Goal: Information Seeking & Learning: Learn about a topic

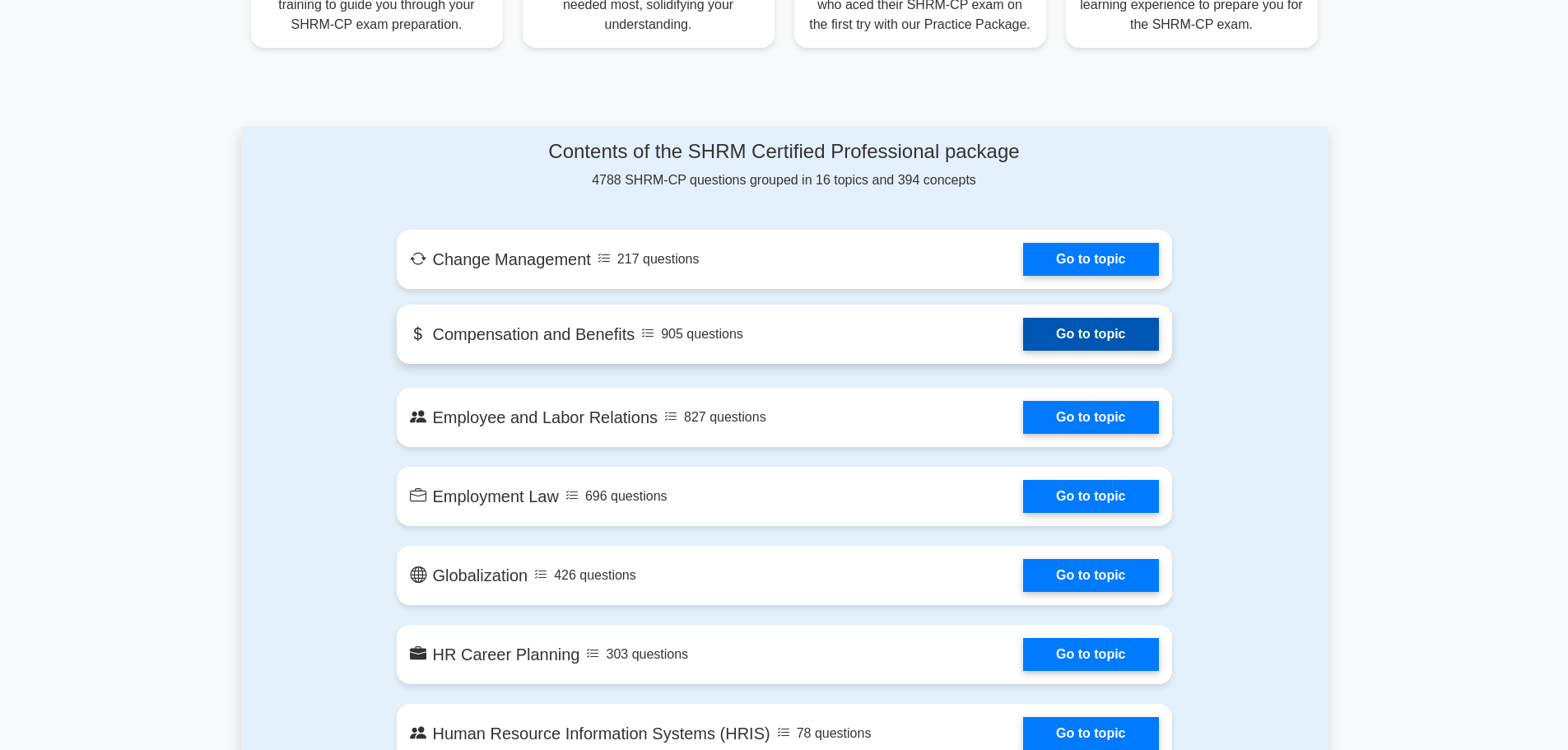
scroll to position [741, 0]
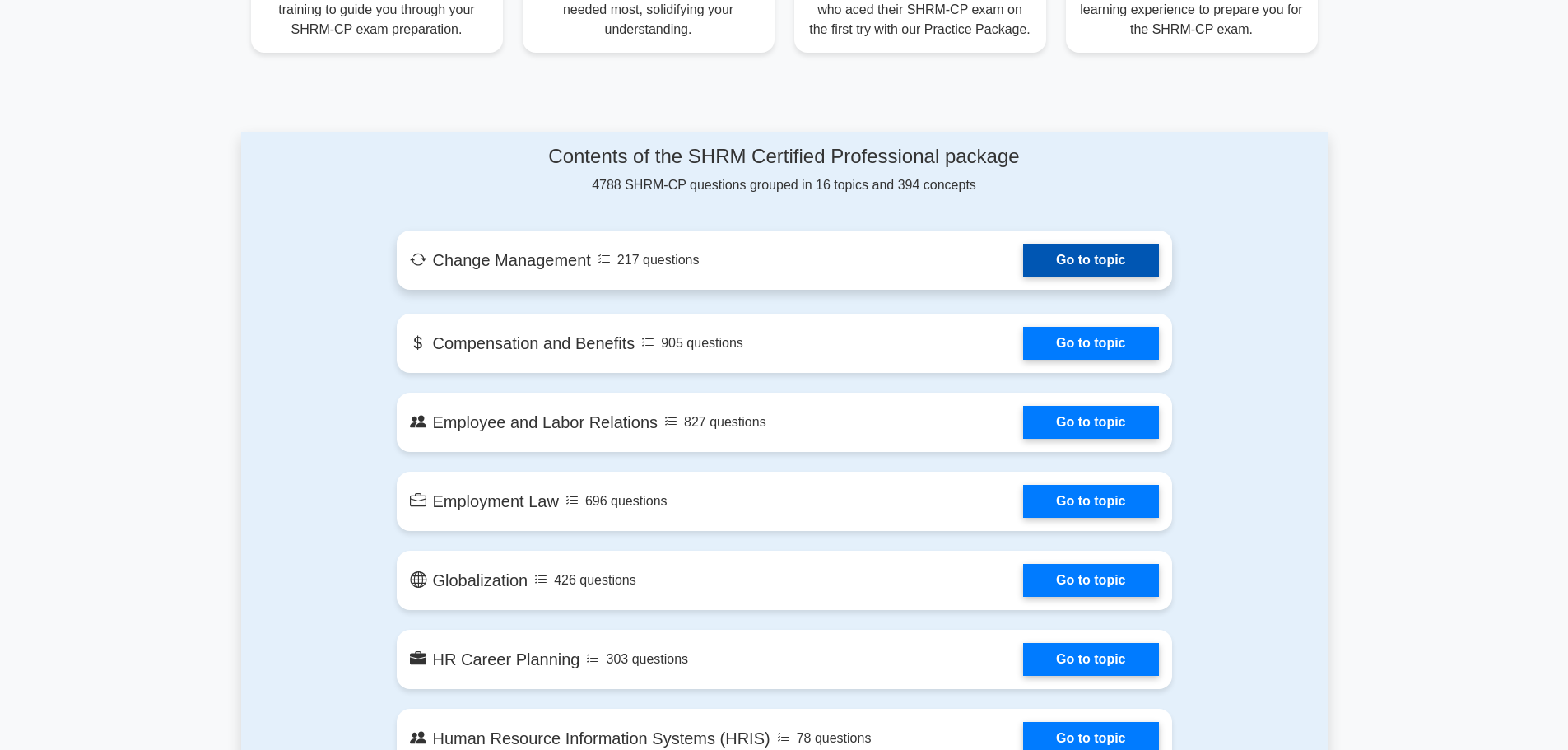
click at [1084, 258] on link "Go to topic" at bounding box center [1091, 260] width 135 height 33
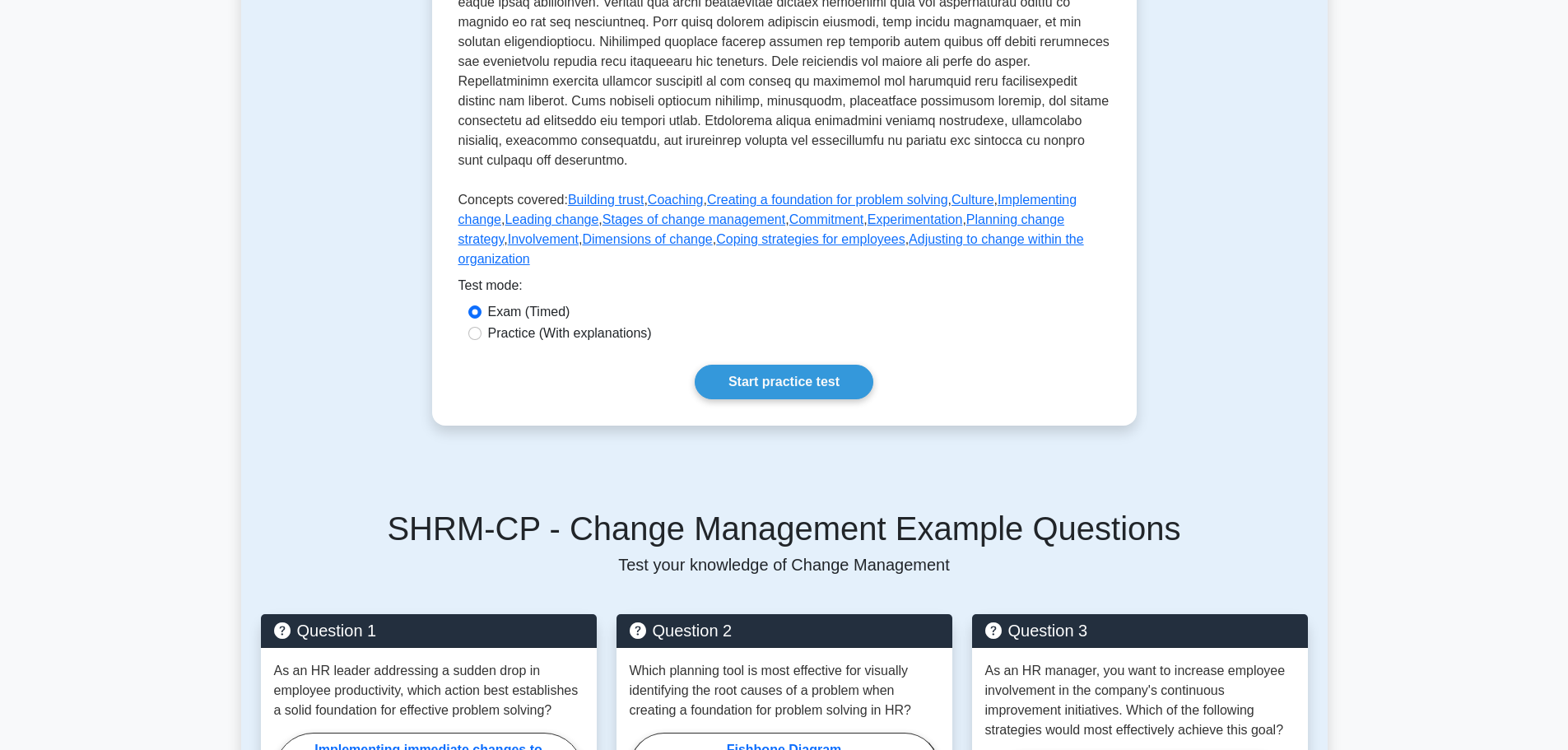
scroll to position [658, 0]
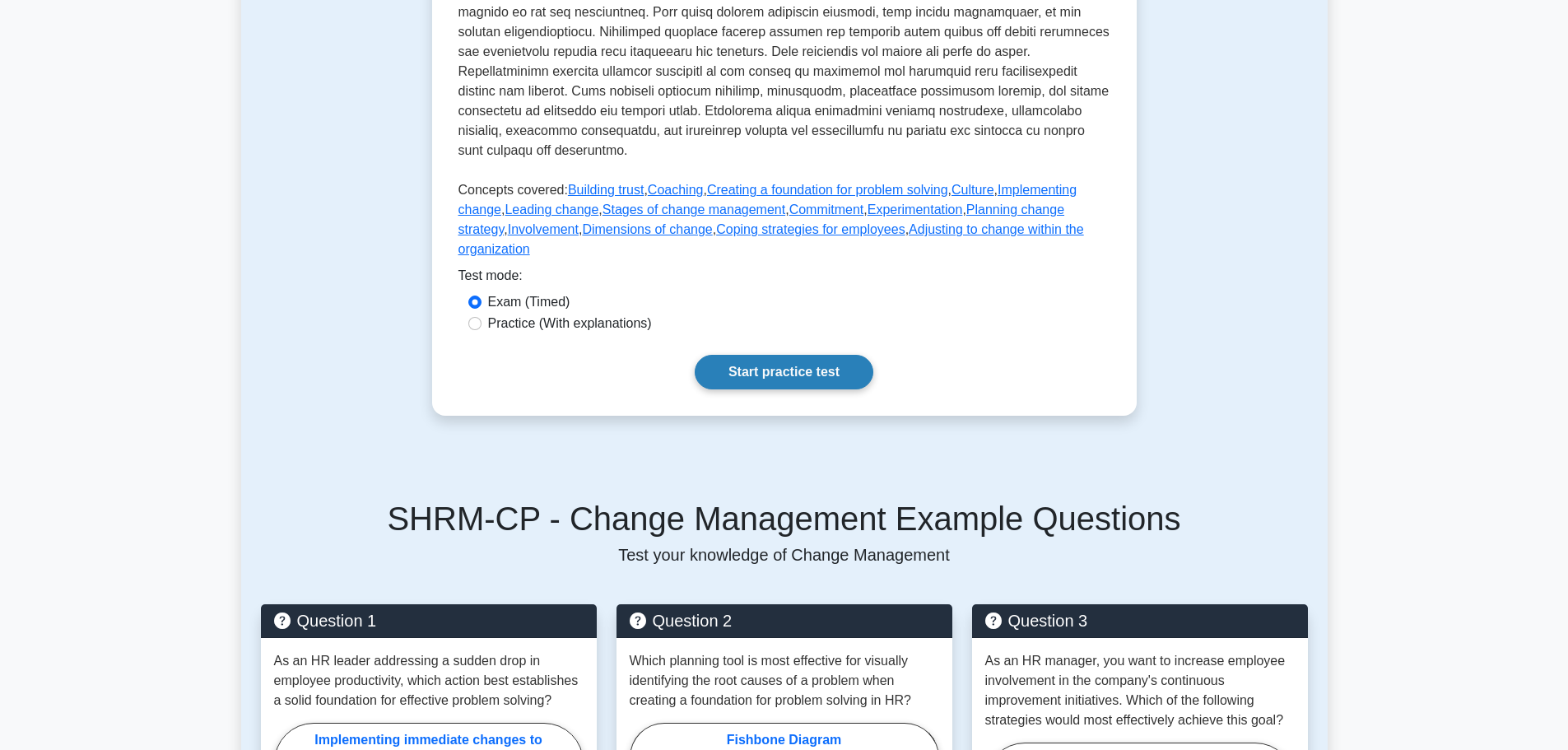
click at [764, 355] on link "Start practice test" at bounding box center [784, 372] width 178 height 35
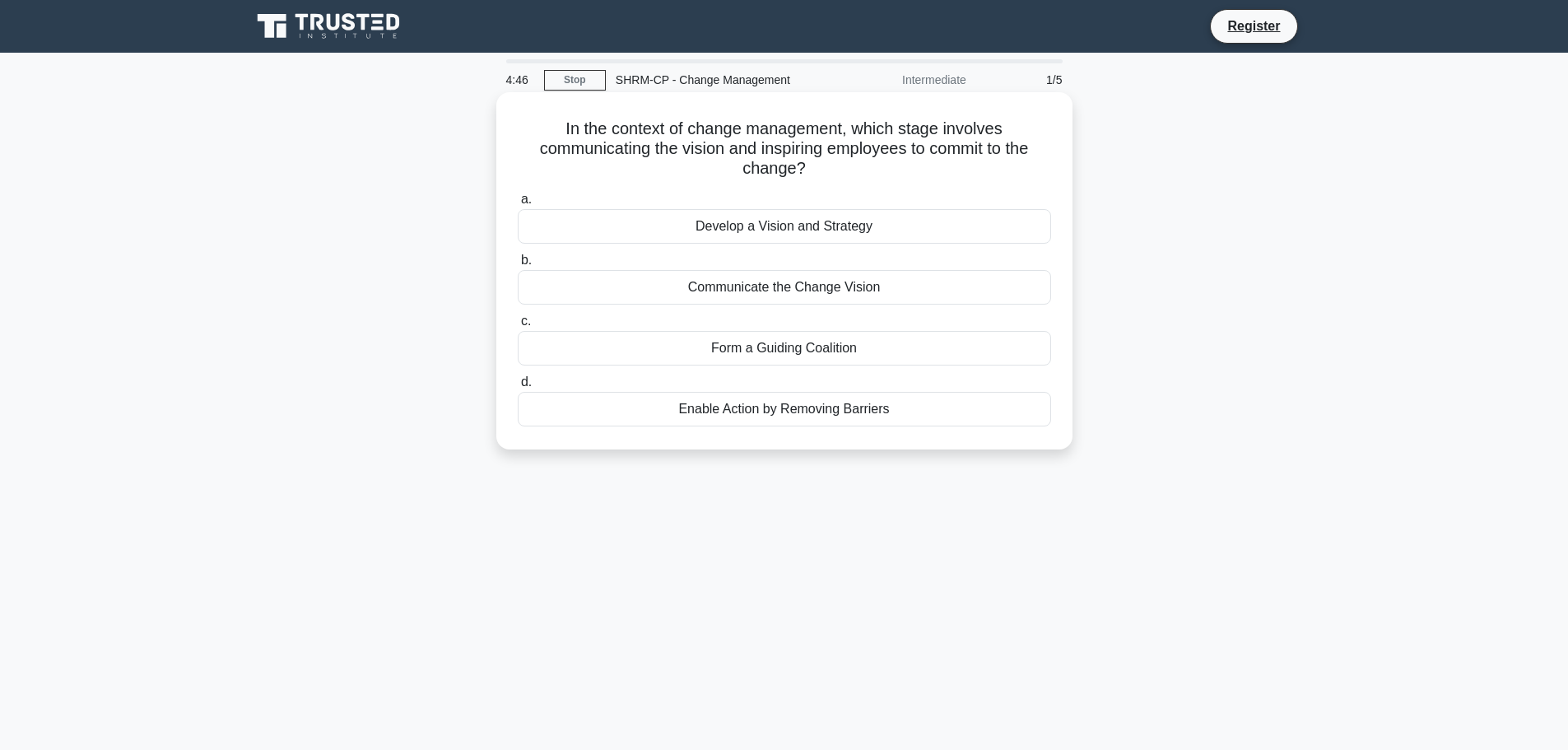
click at [751, 289] on div "Communicate the Change Vision" at bounding box center [785, 288] width 533 height 35
click at [518, 266] on input "b. Communicate the Change Vision" at bounding box center [518, 260] width 0 height 11
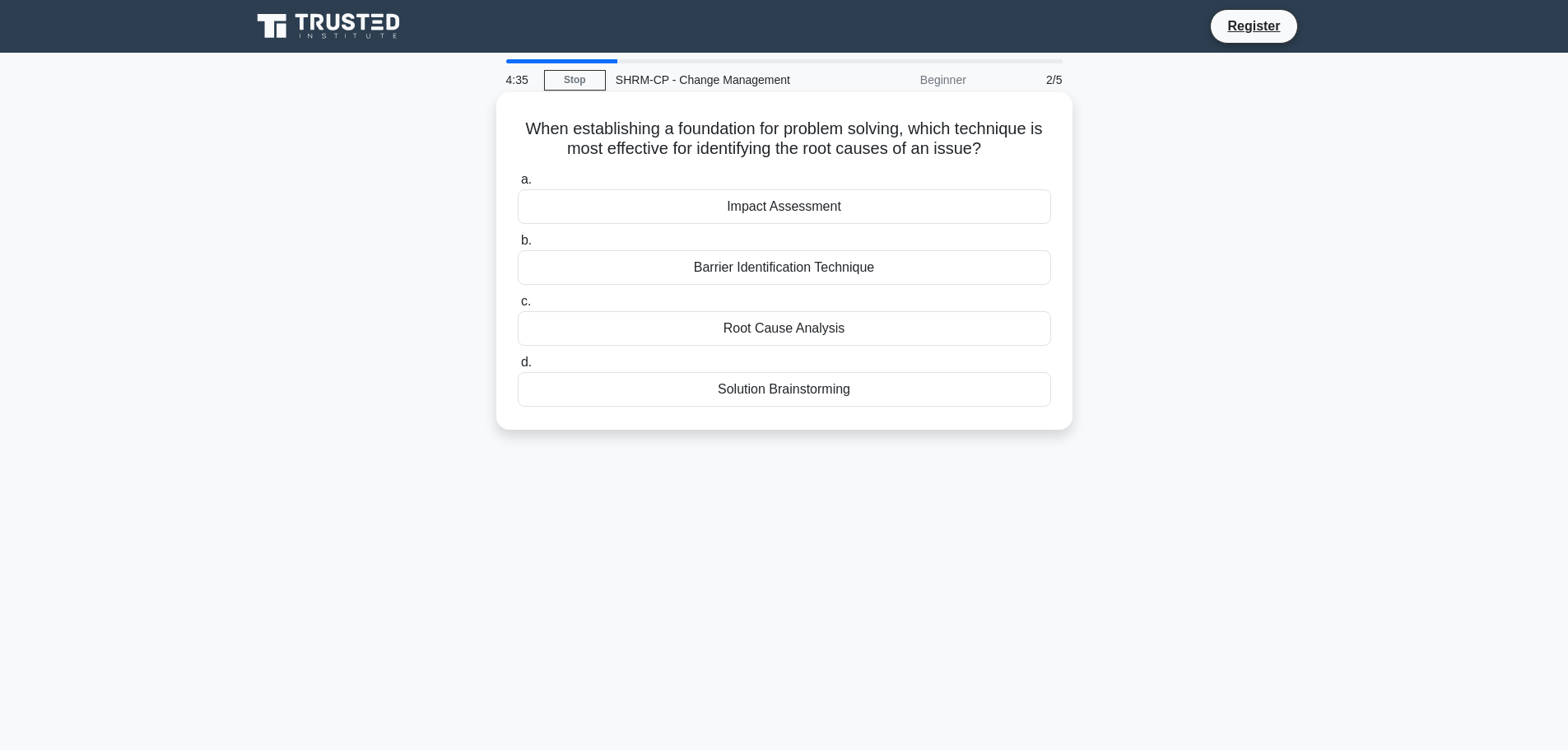
click at [791, 332] on div "Root Cause Analysis" at bounding box center [785, 329] width 533 height 35
click at [518, 308] on input "c. Root Cause Analysis" at bounding box center [518, 302] width 0 height 11
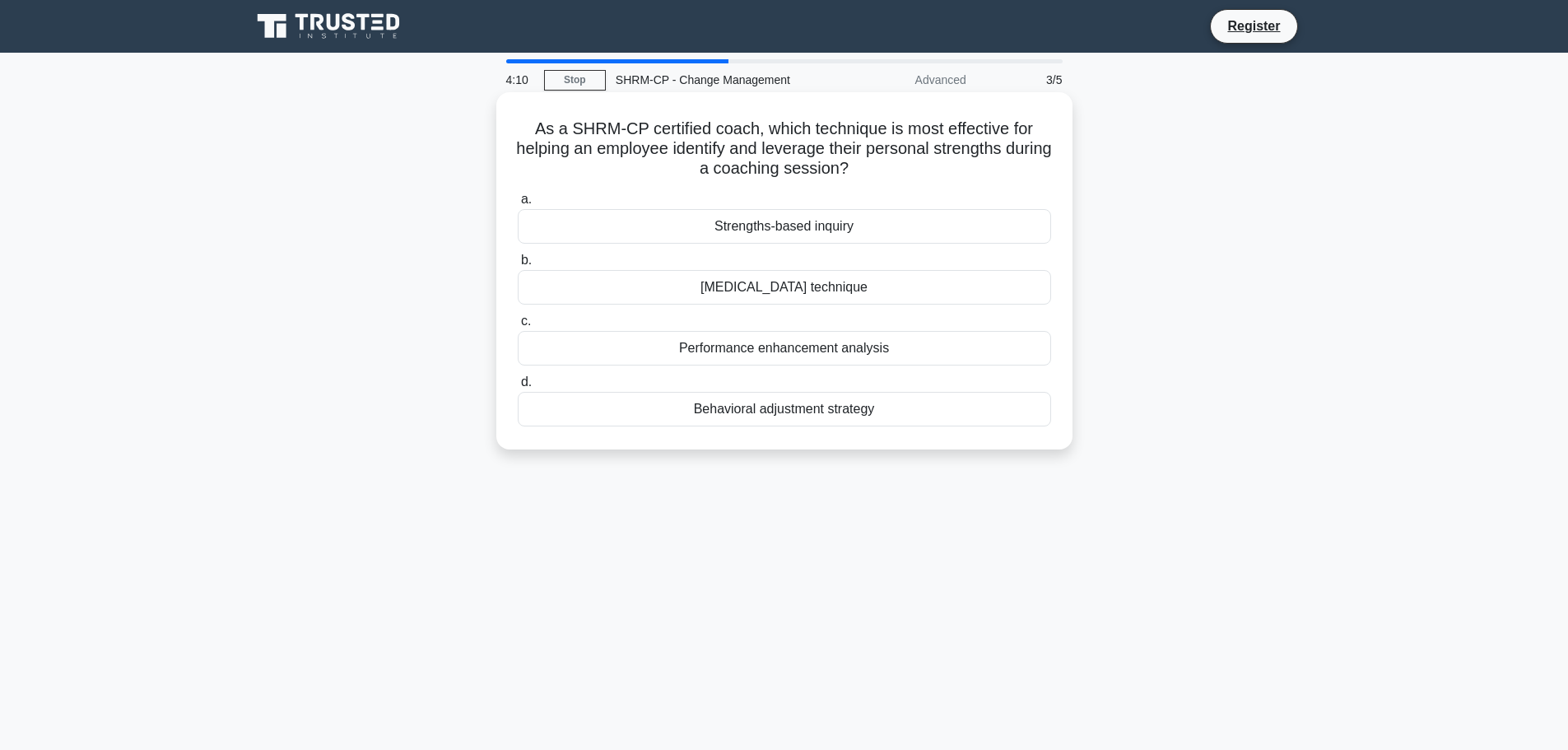
click at [775, 350] on div "Performance enhancement analysis" at bounding box center [785, 348] width 533 height 35
click at [518, 327] on input "c. Performance enhancement analysis" at bounding box center [518, 321] width 0 height 11
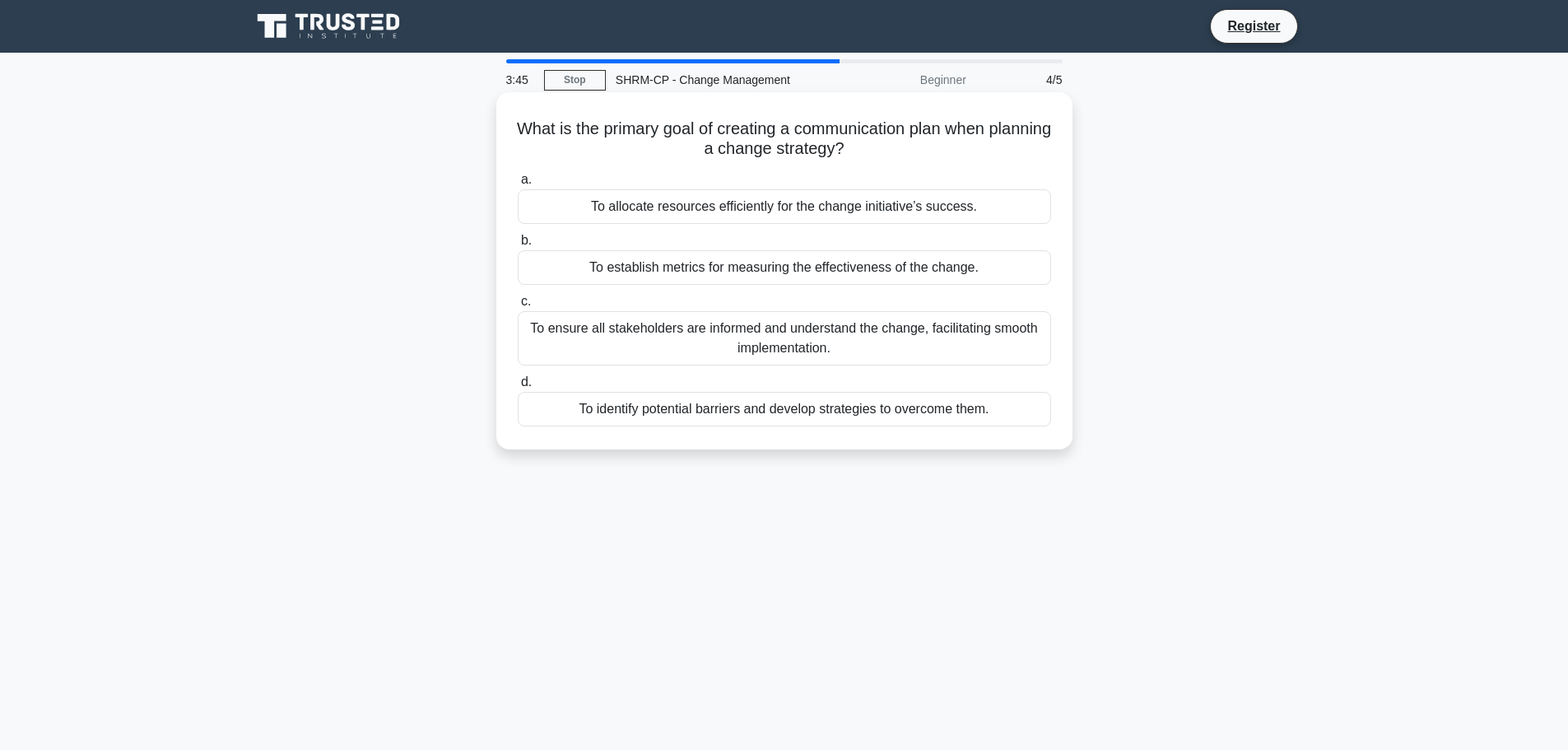
click at [749, 338] on div "To ensure all stakeholders are informed and understand the change, facilitating…" at bounding box center [785, 338] width 533 height 54
click at [518, 308] on input "c. To ensure all stakeholders are informed and understand the change, facilitat…" at bounding box center [518, 302] width 0 height 11
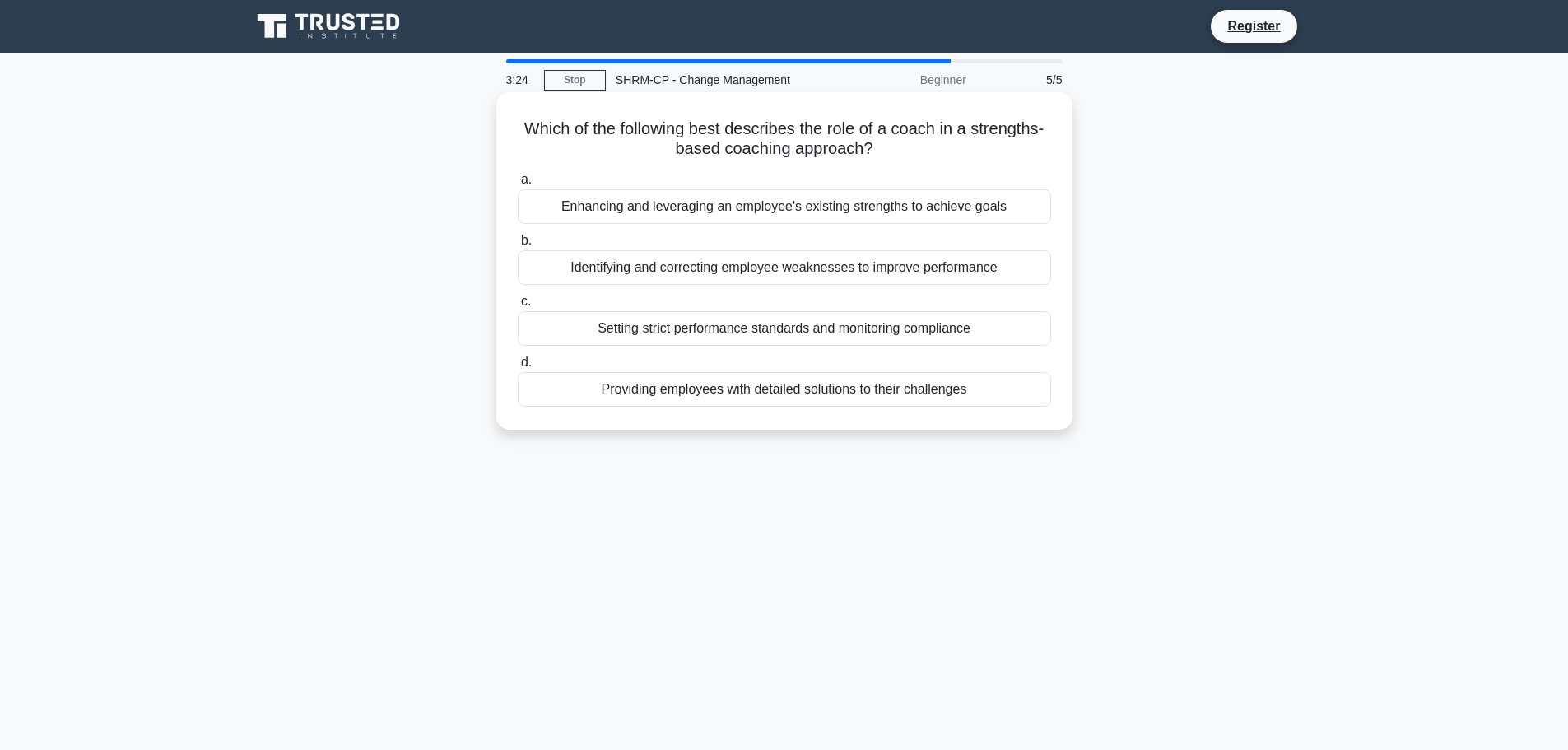
click at [777, 202] on div "Enhancing and leveraging an employee's existing strengths to achieve goals" at bounding box center [785, 207] width 533 height 35
click at [518, 185] on input "a. Enhancing and leveraging an employee's existing strengths to achieve goals" at bounding box center [518, 179] width 0 height 11
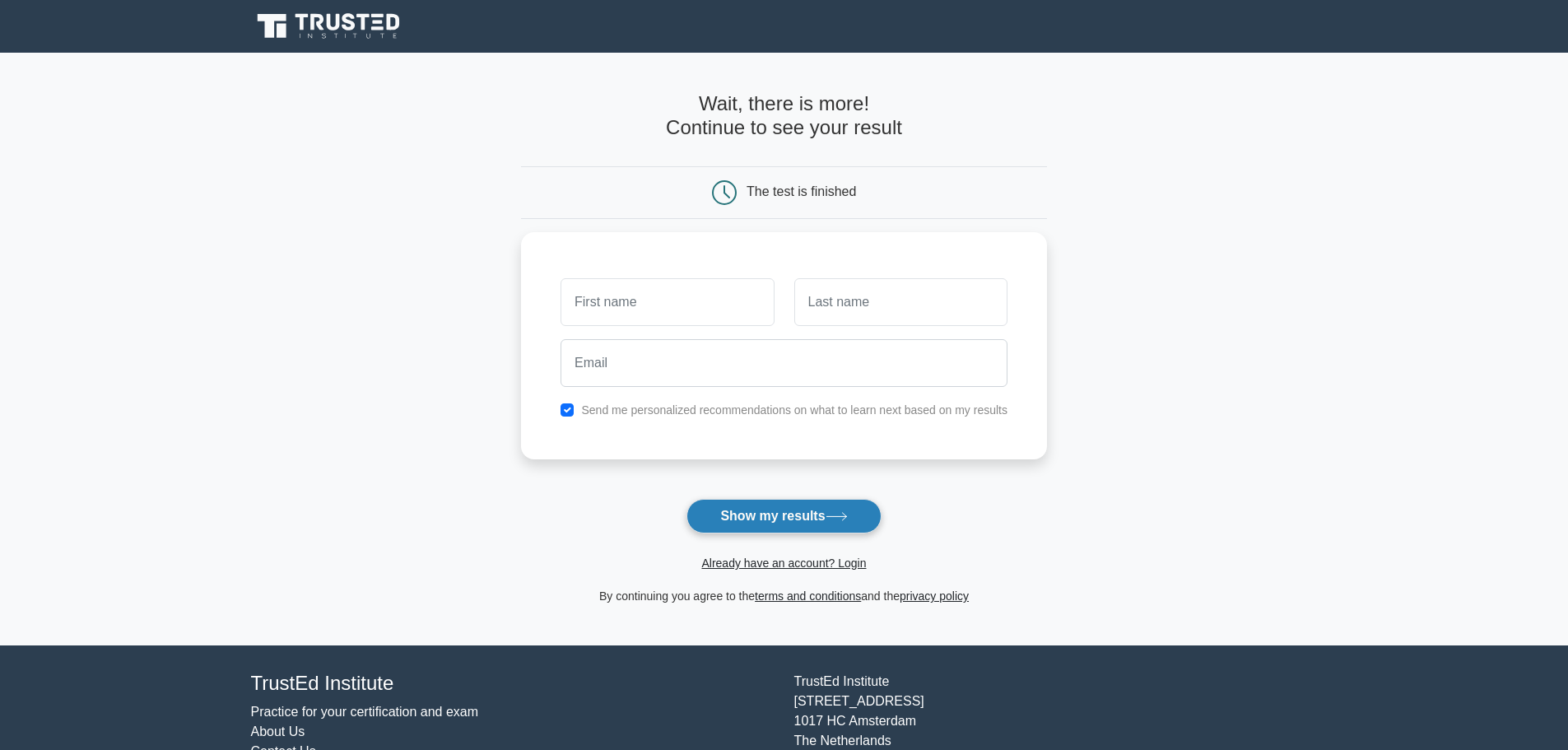
click at [698, 519] on button "Show my results" at bounding box center [783, 517] width 194 height 35
click at [714, 308] on input "text" at bounding box center [667, 298] width 213 height 48
type input "azhar"
click at [821, 308] on input "s" at bounding box center [901, 298] width 213 height 48
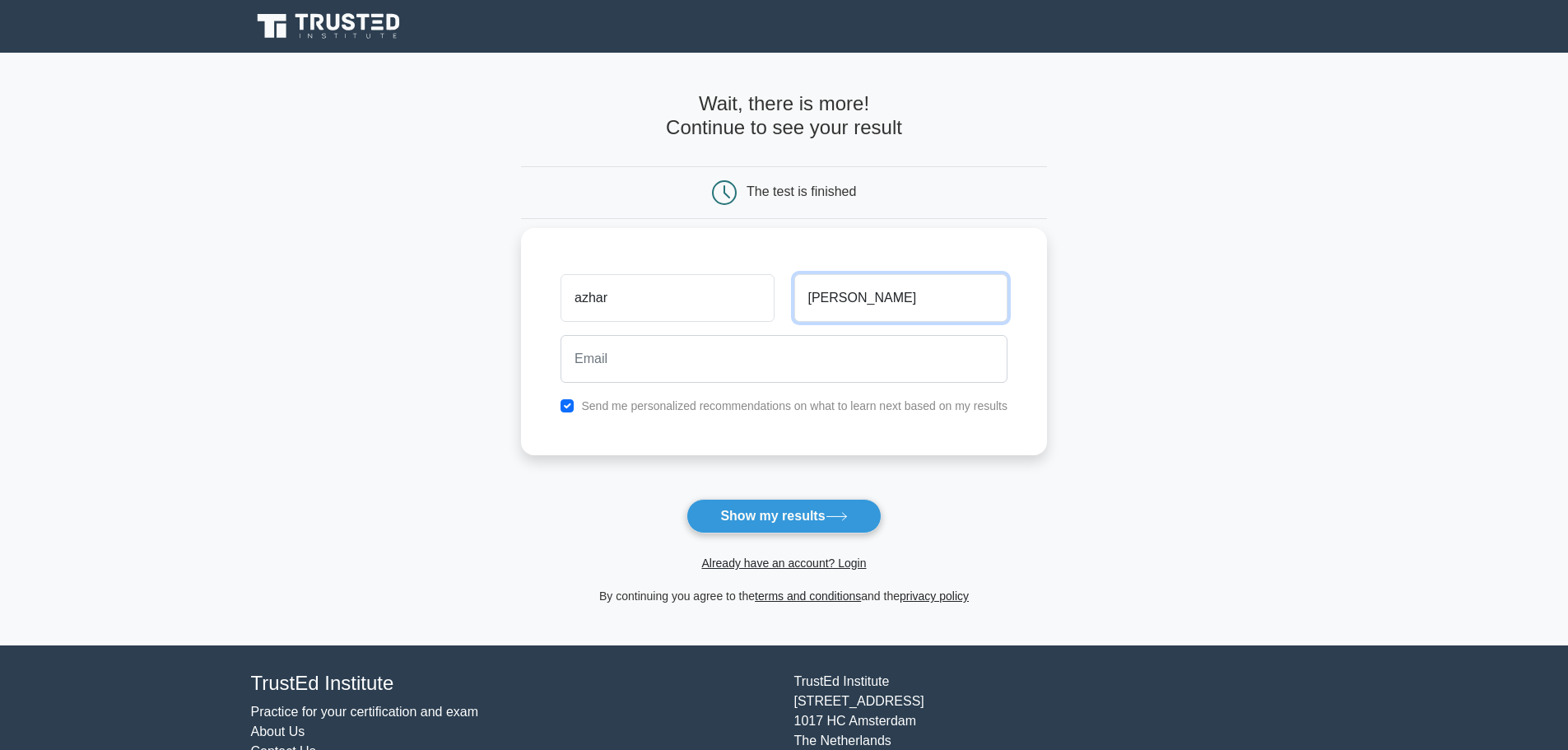
type input "samad"
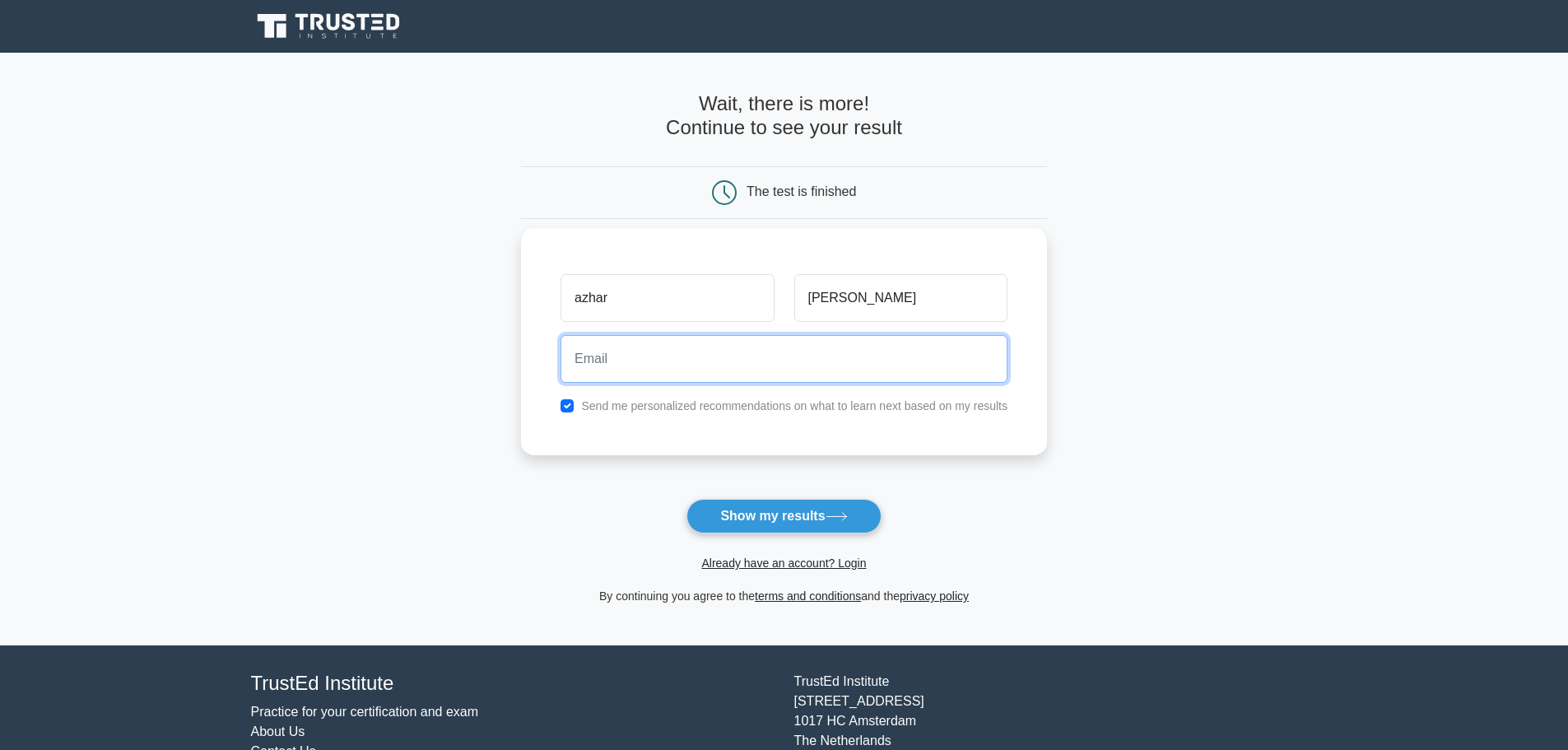
click at [699, 372] on input "email" at bounding box center [784, 358] width 447 height 48
type input "azharsamad2003@gmail.com"
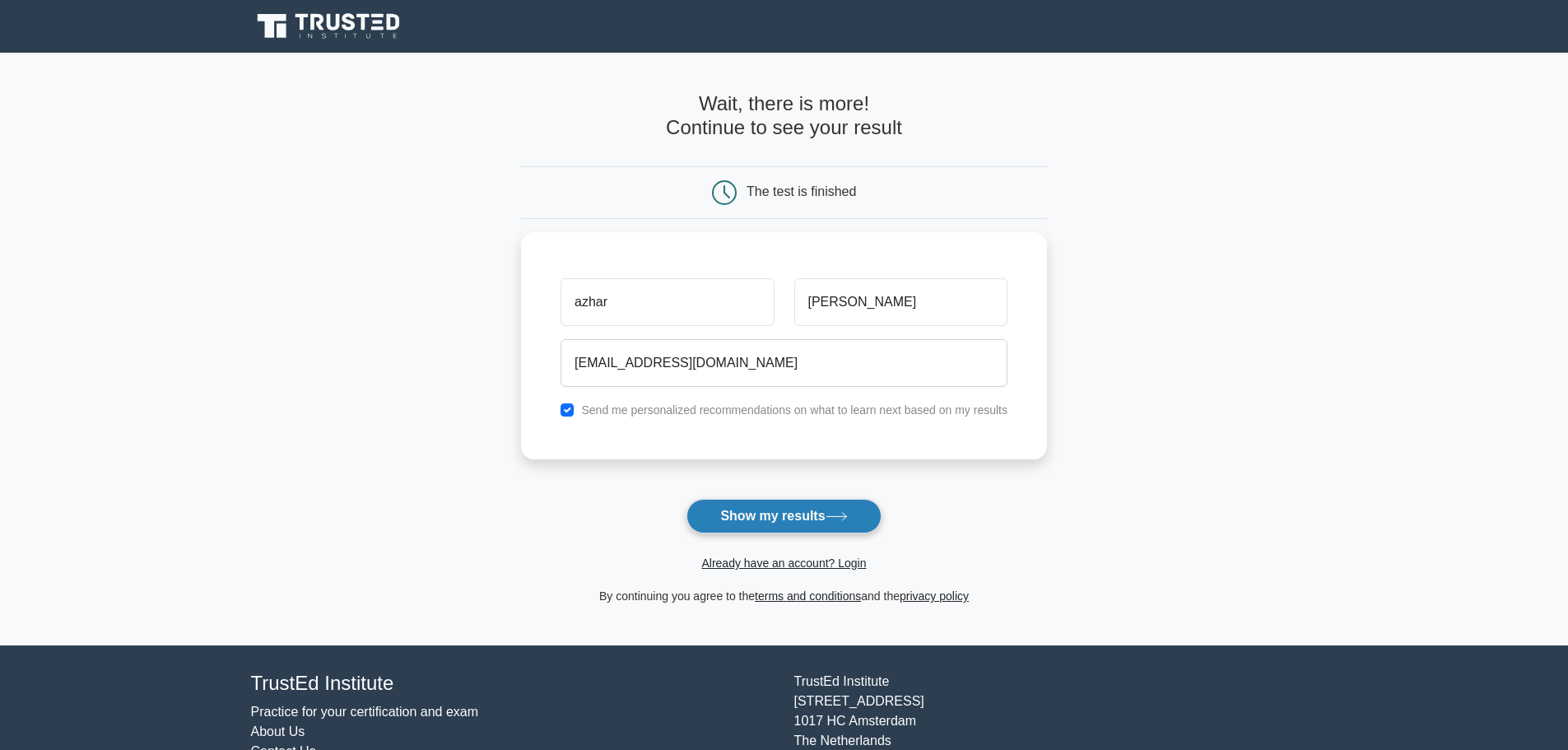
click at [782, 521] on button "Show my results" at bounding box center [783, 517] width 194 height 35
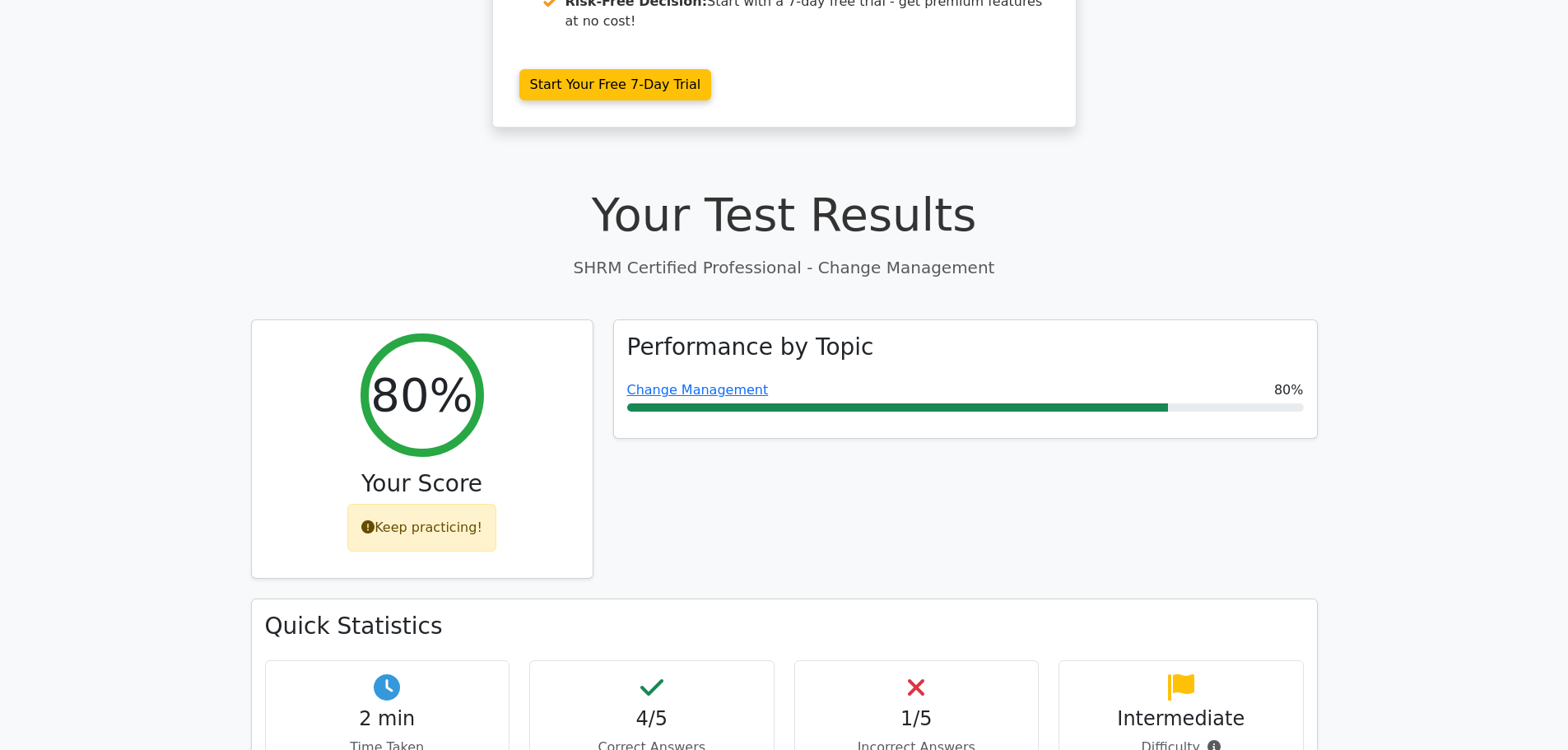
scroll to position [412, 0]
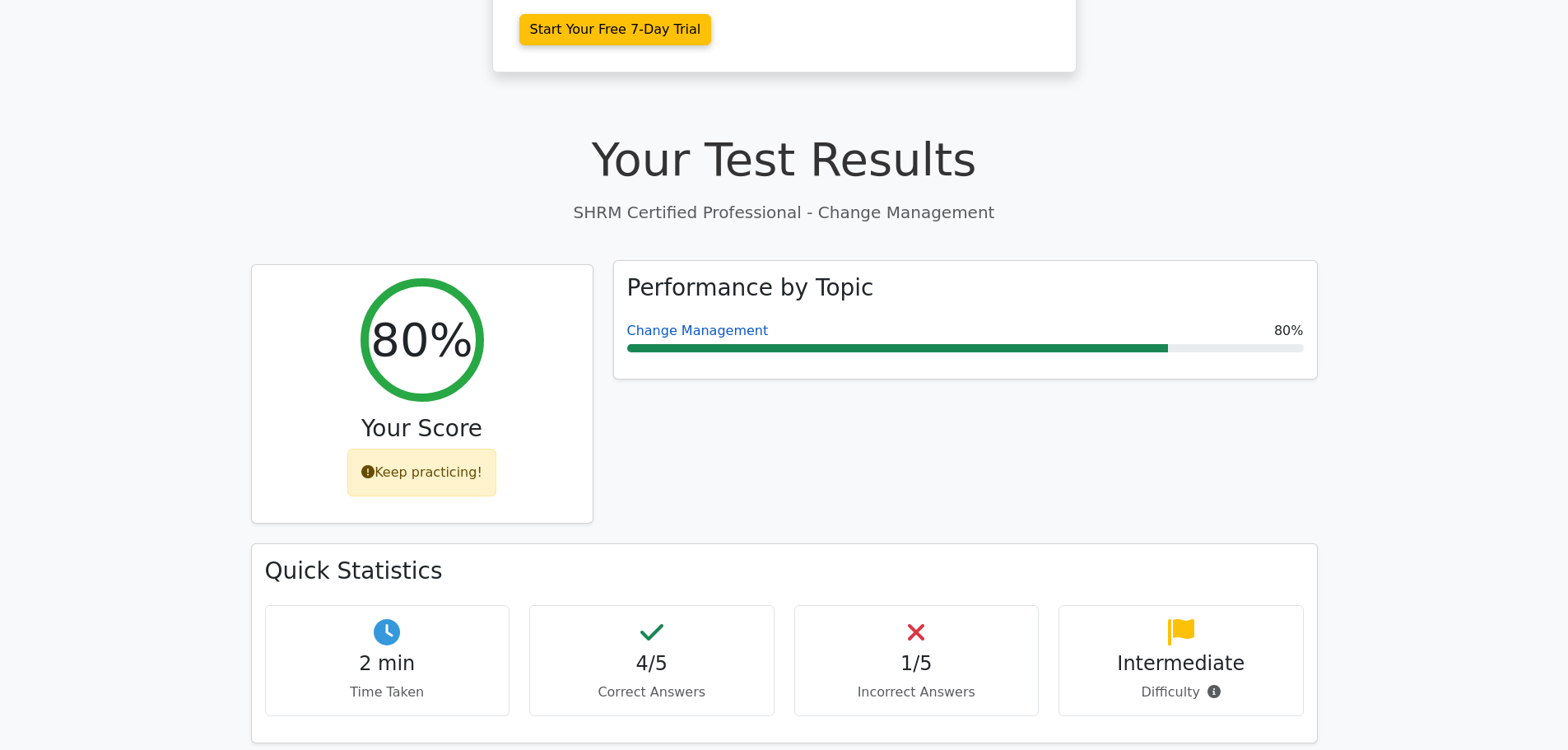
click at [703, 322] on link "Change Management" at bounding box center [698, 330] width 142 height 16
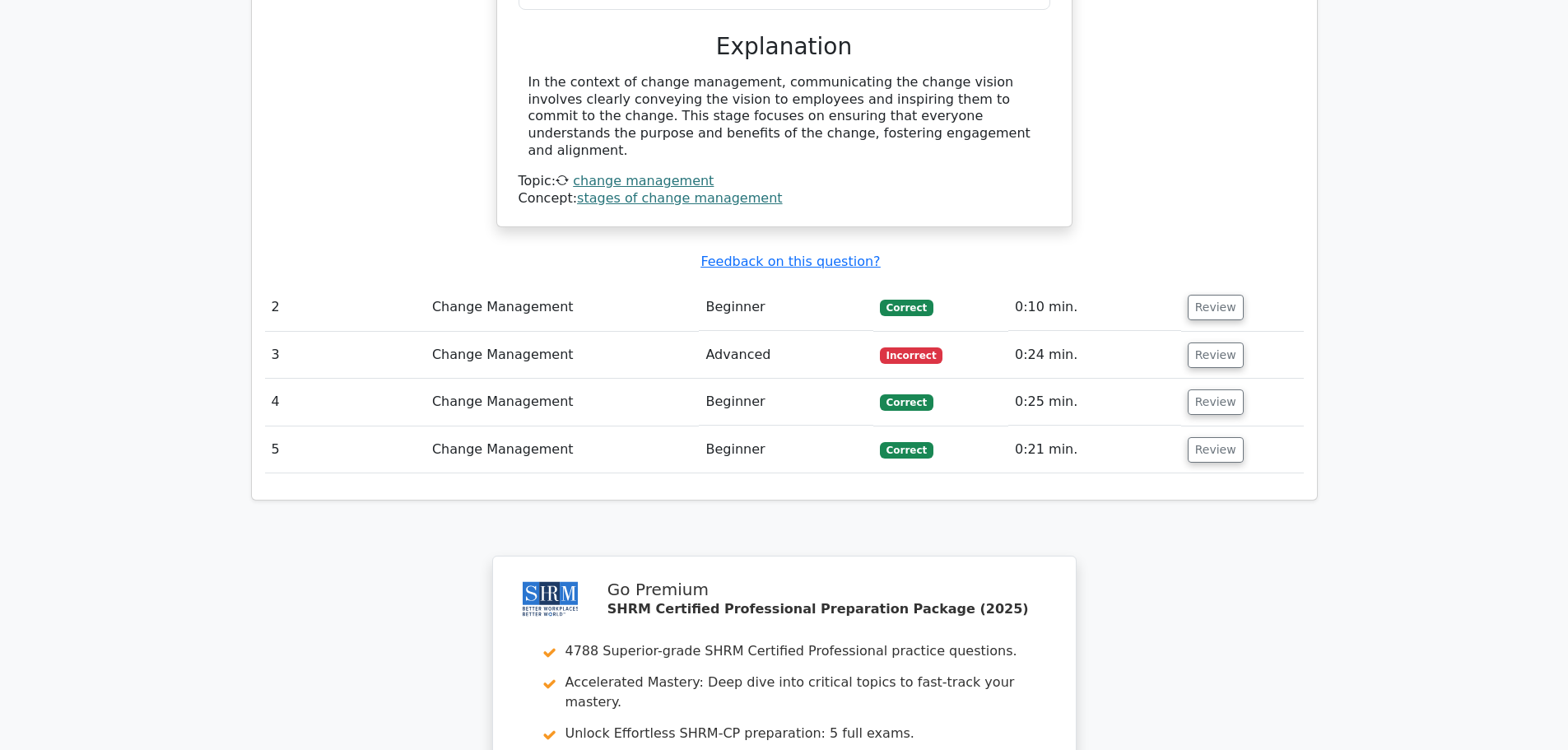
scroll to position [1482, 0]
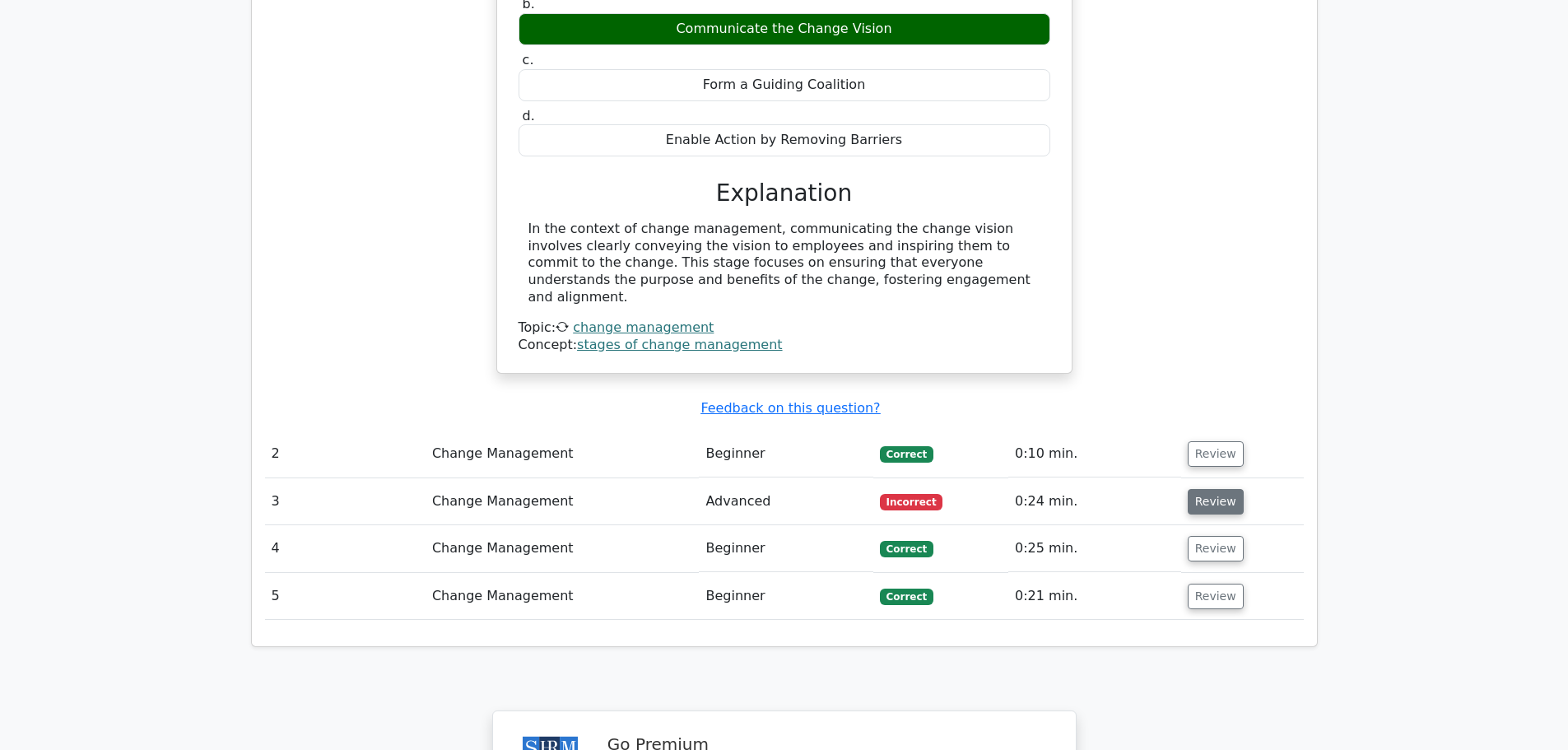
click at [1217, 489] on button "Review" at bounding box center [1216, 502] width 56 height 26
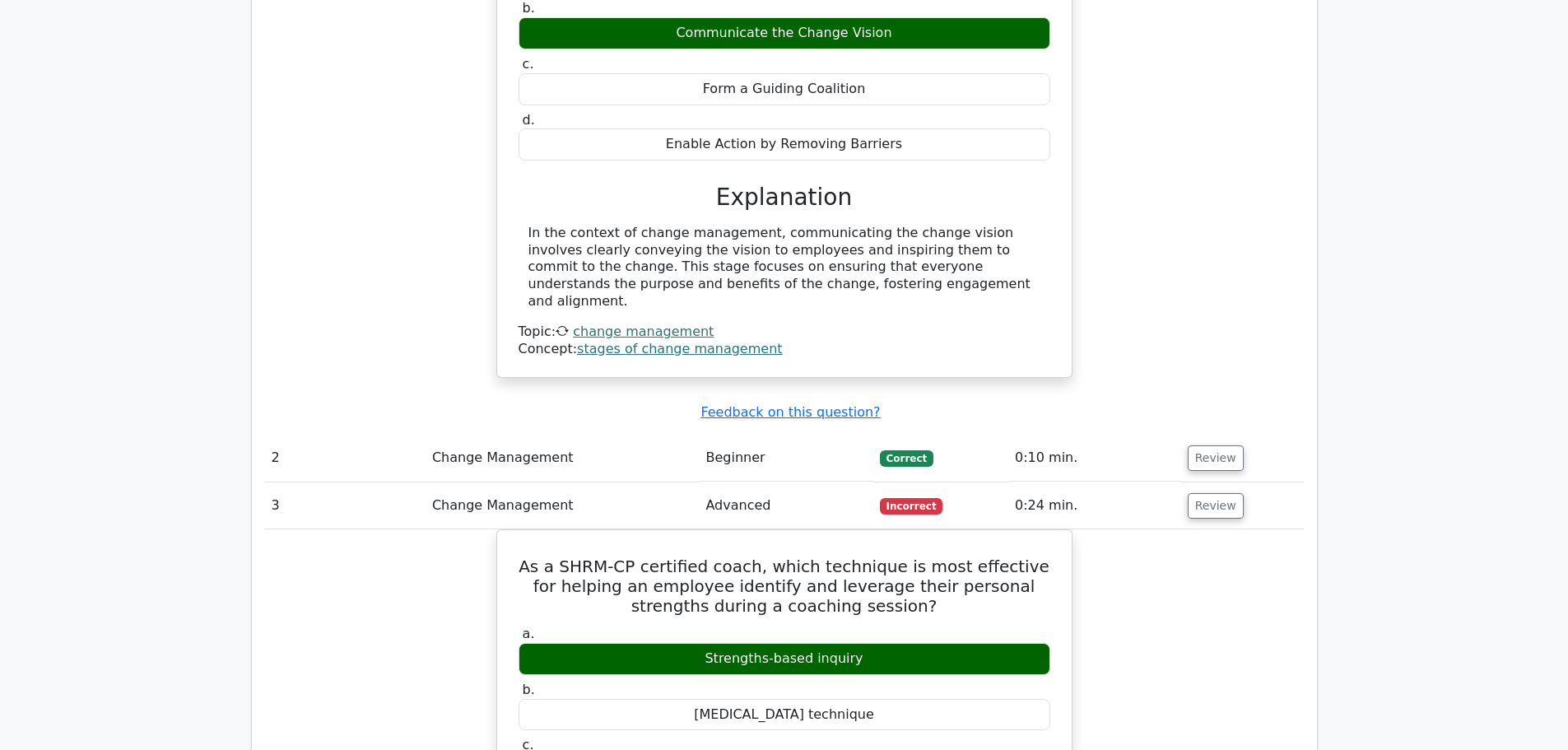
click at [1374, 332] on main "Go Premium SHRM Certified Professional Preparation Package (2025) 4788 Superior…" at bounding box center [784, 257] width 1568 height 3372
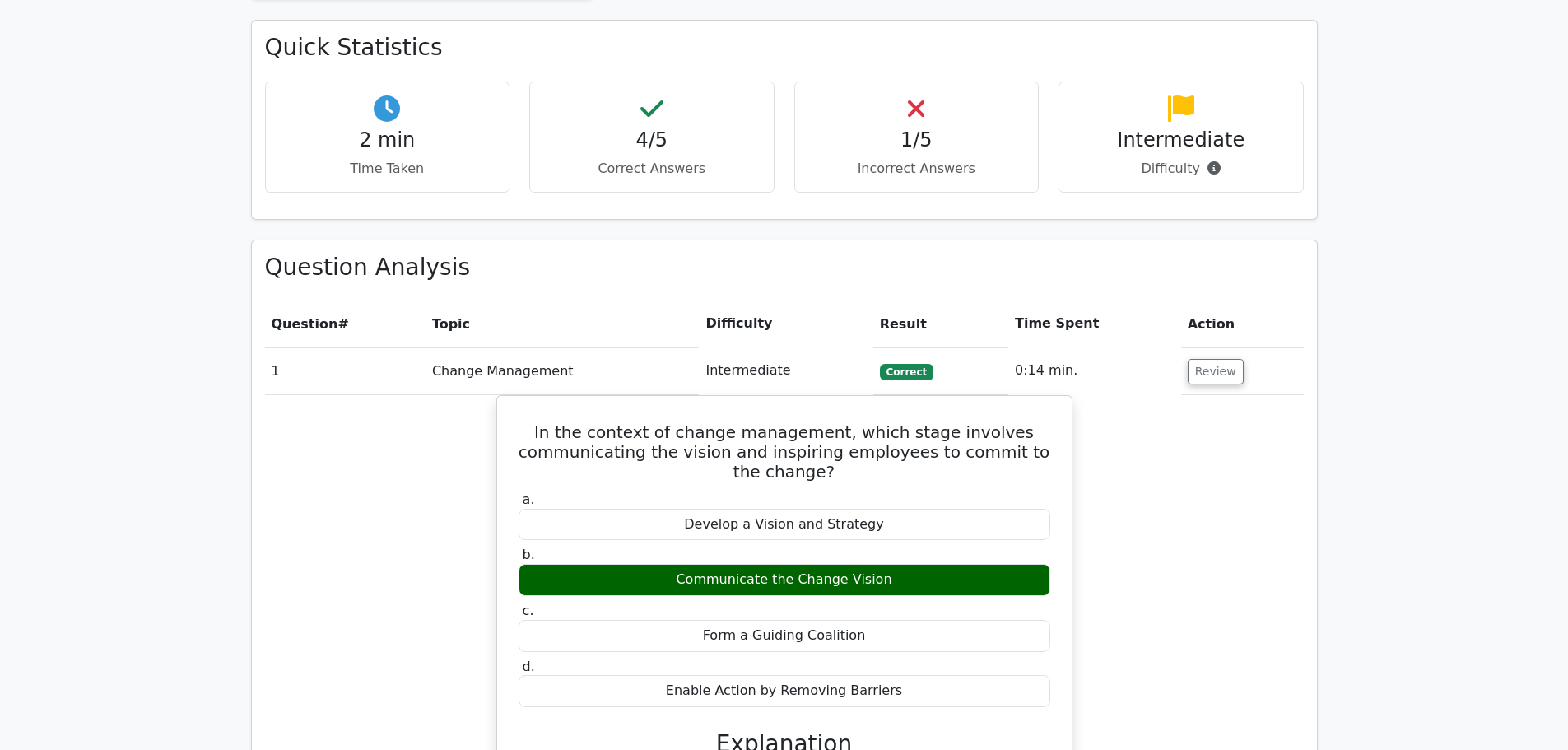
scroll to position [906, 0]
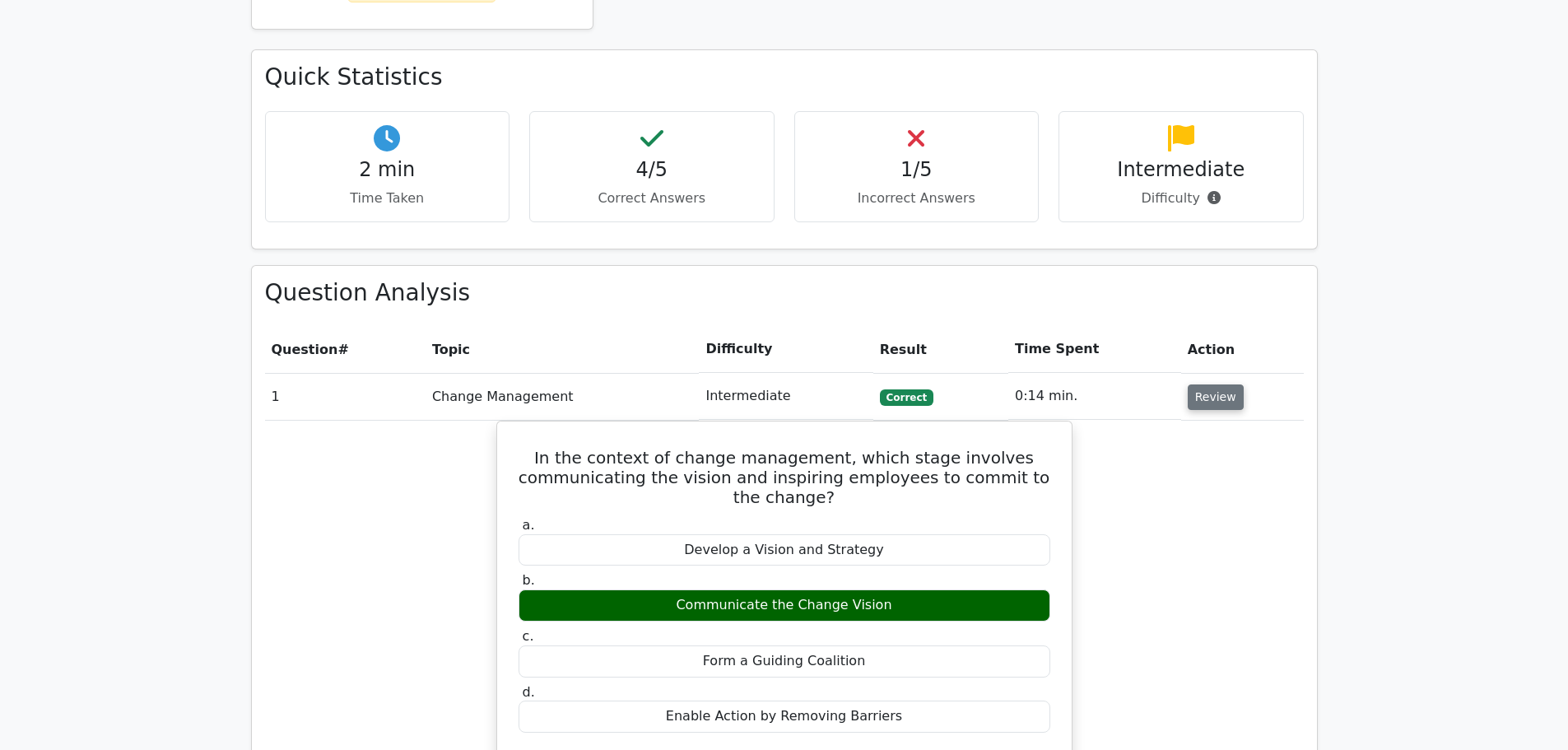
click at [1193, 384] on button "Review" at bounding box center [1216, 397] width 56 height 26
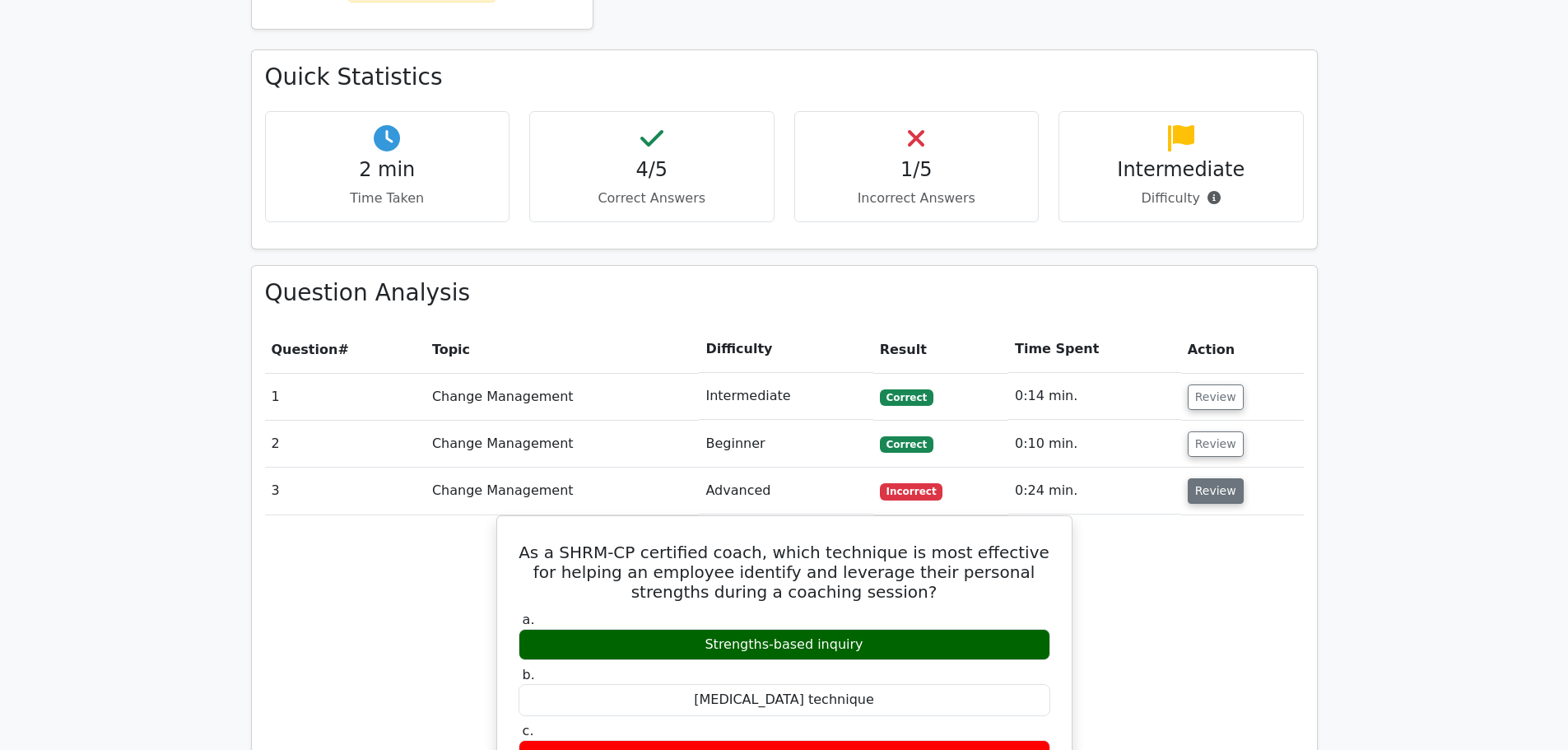
click at [1197, 478] on button "Review" at bounding box center [1216, 491] width 56 height 26
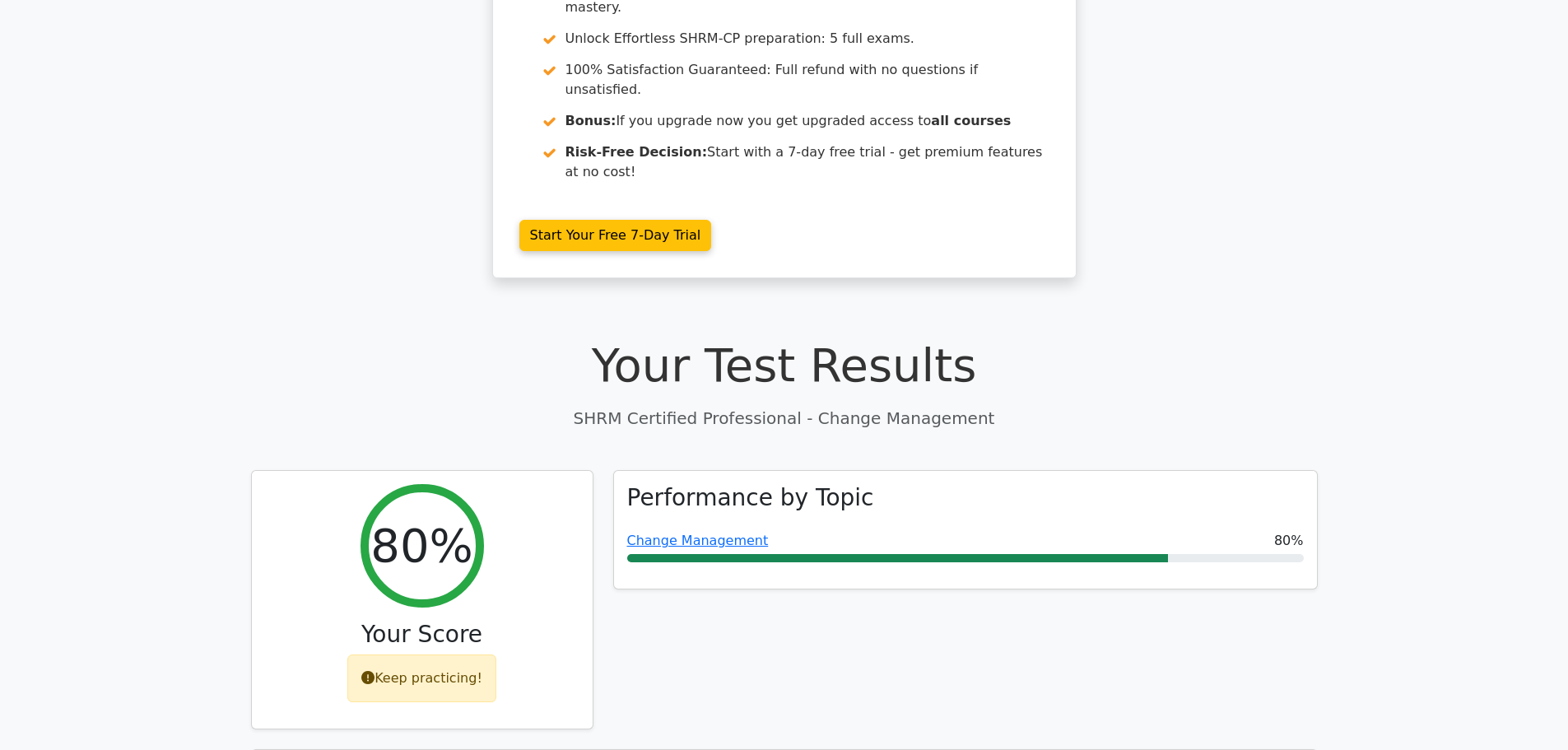
scroll to position [0, 0]
